Goal: Navigation & Orientation: Find specific page/section

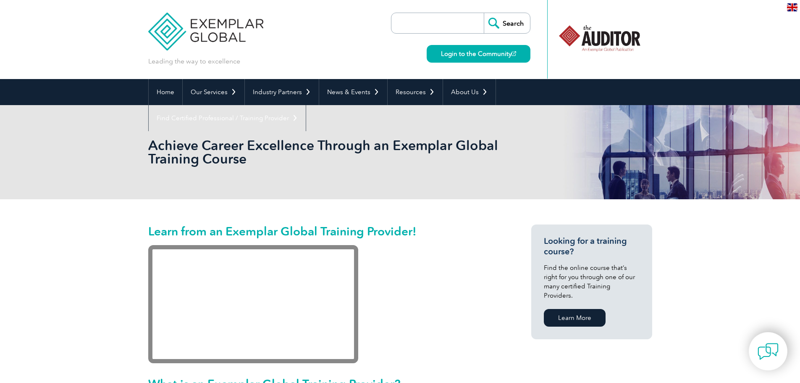
click at [228, 32] on img at bounding box center [206, 25] width 116 height 50
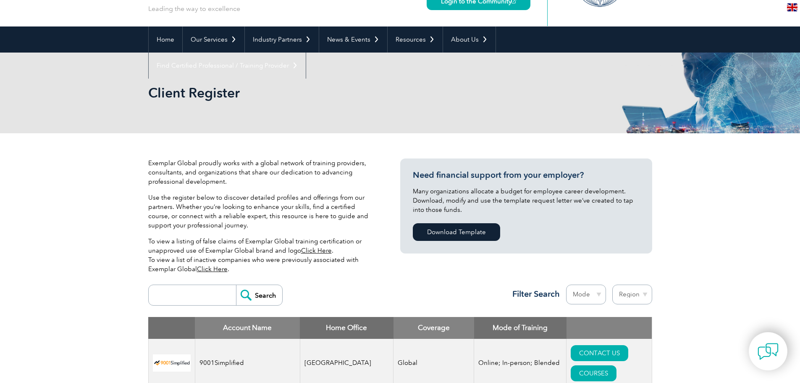
scroll to position [84, 0]
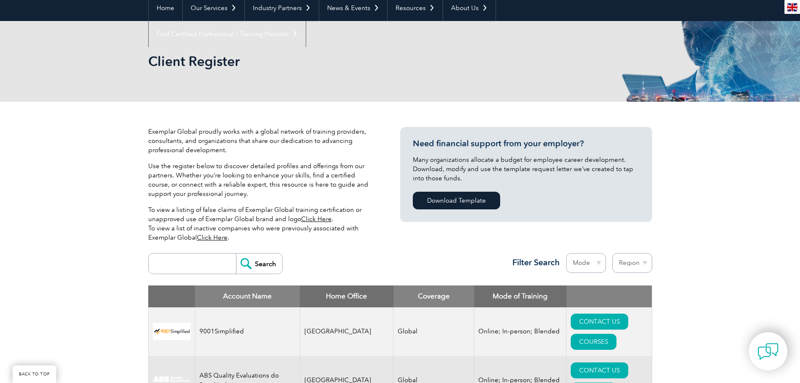
click at [175, 261] on input "search" at bounding box center [194, 263] width 83 height 20
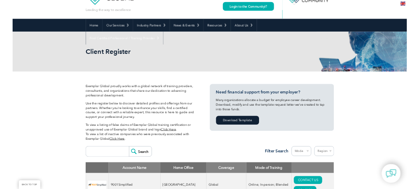
scroll to position [0, 0]
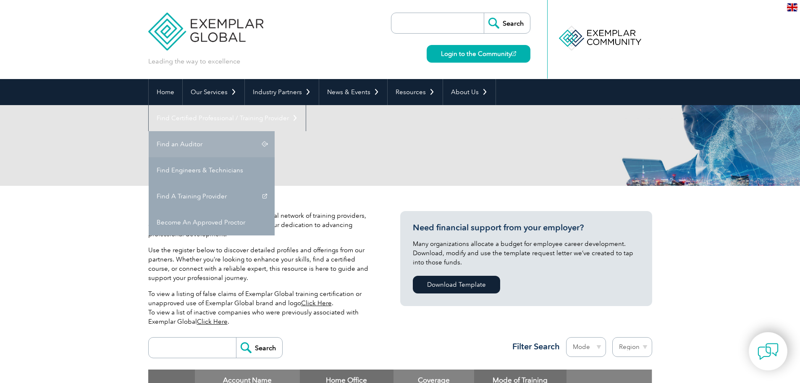
click at [275, 131] on link "Find an Auditor" at bounding box center [212, 144] width 126 height 26
